Goal: Find specific page/section: Find specific page/section

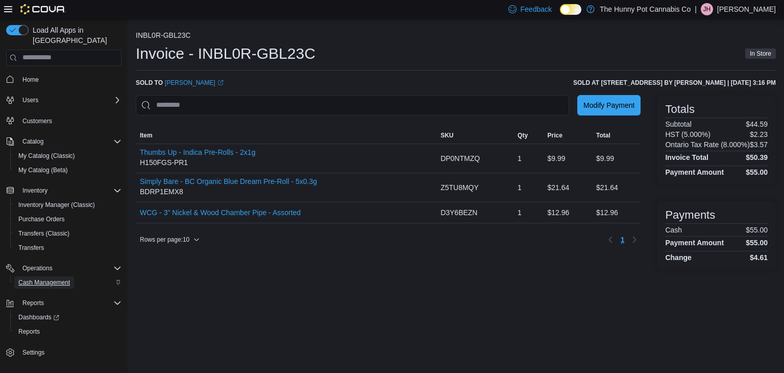
click at [39, 278] on span "Cash Management" at bounding box center [44, 282] width 52 height 8
